Goal: Information Seeking & Learning: Check status

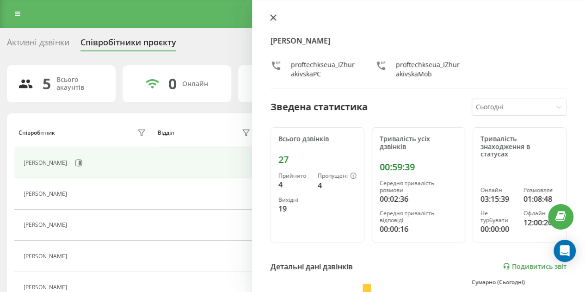
click at [274, 17] on icon at bounding box center [273, 18] width 6 height 6
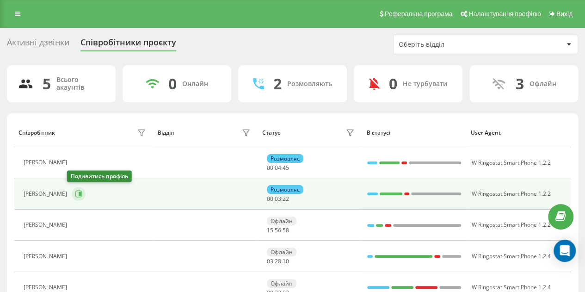
click at [79, 193] on icon at bounding box center [80, 193] width 2 height 5
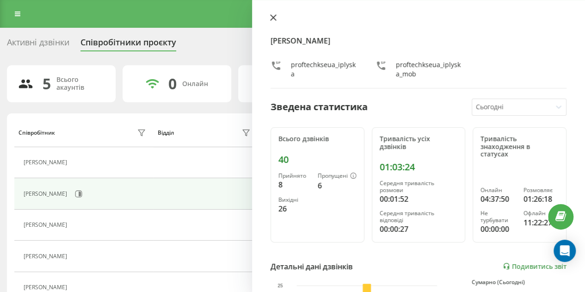
click at [274, 16] on icon at bounding box center [273, 18] width 6 height 6
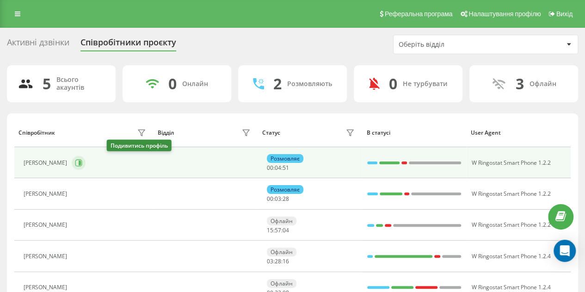
click at [86, 160] on button at bounding box center [79, 163] width 14 height 14
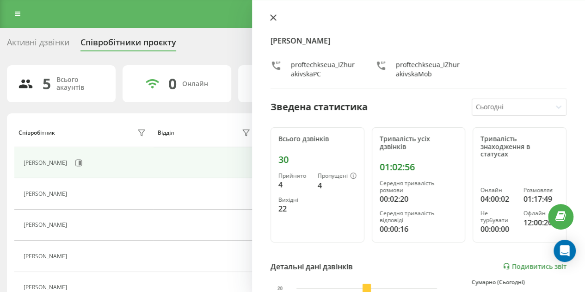
click at [273, 16] on icon at bounding box center [273, 17] width 6 height 6
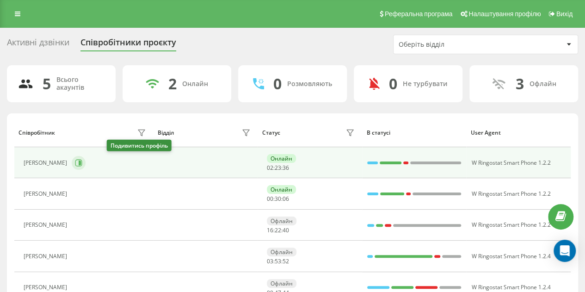
click at [81, 160] on icon at bounding box center [80, 162] width 2 height 5
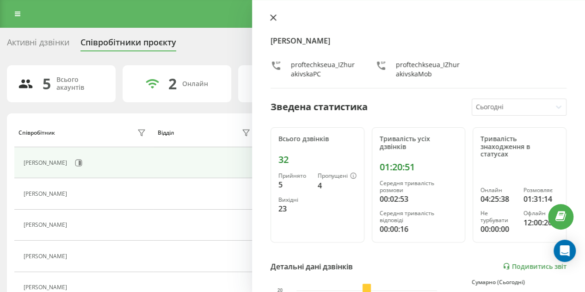
click at [273, 18] on icon at bounding box center [273, 18] width 6 height 6
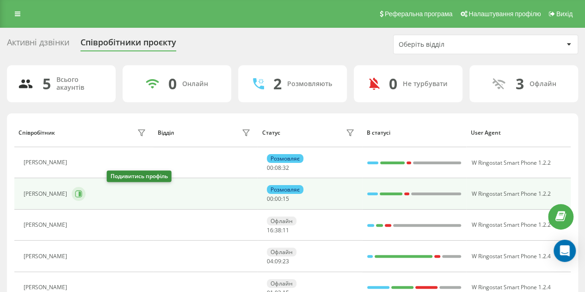
click at [82, 191] on icon at bounding box center [78, 193] width 7 height 7
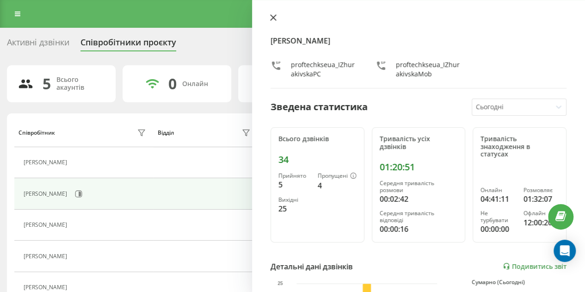
click at [272, 16] on icon at bounding box center [273, 18] width 6 height 6
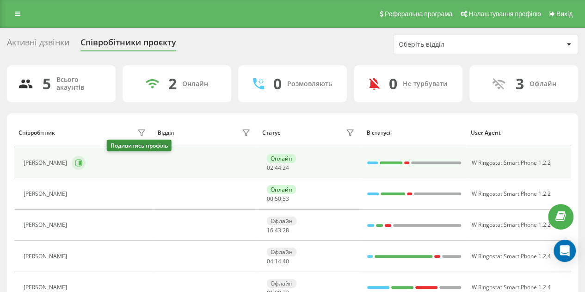
click at [82, 160] on icon at bounding box center [78, 162] width 7 height 7
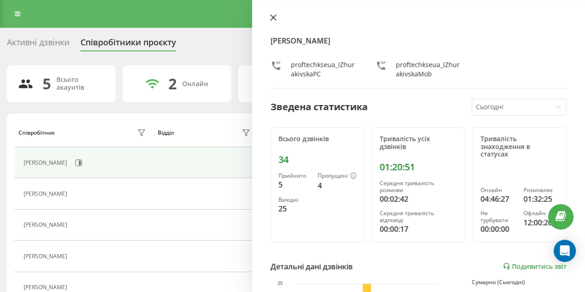
click at [275, 17] on icon at bounding box center [273, 17] width 6 height 6
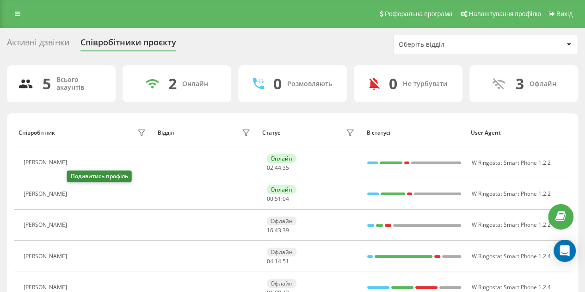
click at [77, 191] on icon at bounding box center [78, 193] width 2 height 5
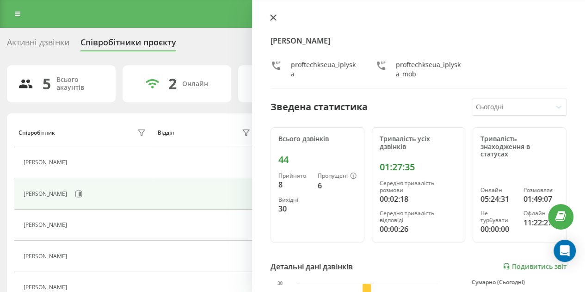
click at [272, 17] on icon at bounding box center [273, 18] width 6 height 6
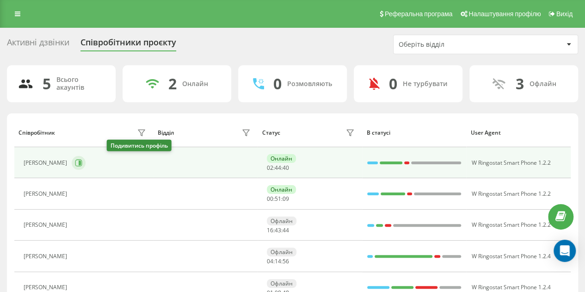
click at [82, 163] on icon at bounding box center [78, 162] width 7 height 7
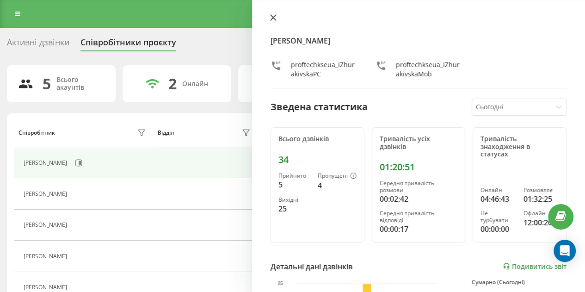
click at [273, 17] on icon at bounding box center [273, 18] width 6 height 6
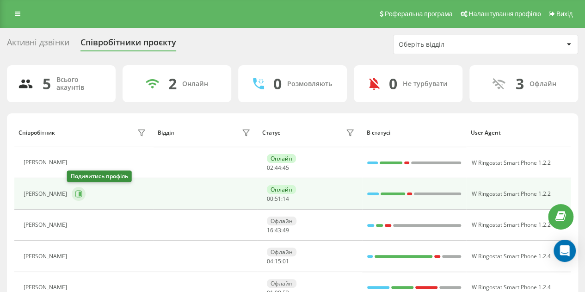
click at [75, 194] on icon at bounding box center [78, 193] width 7 height 7
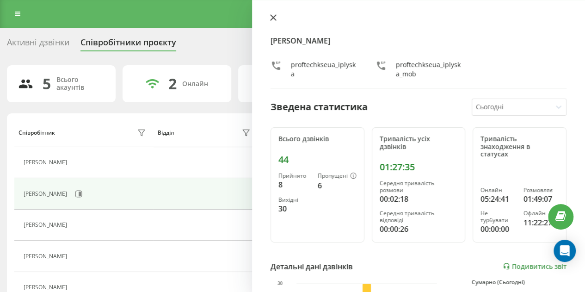
drag, startPoint x: 272, startPoint y: 18, endPoint x: 229, endPoint y: 1, distance: 45.9
click at [270, 17] on icon at bounding box center [273, 17] width 6 height 6
